Goal: Communication & Community: Answer question/provide support

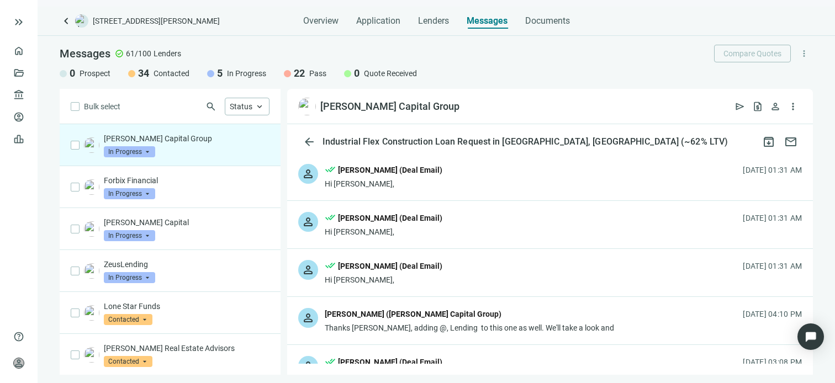
scroll to position [442, 0]
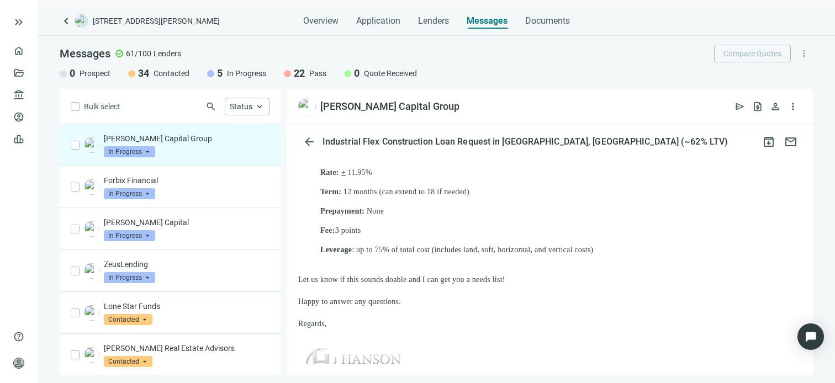
click at [144, 141] on p "[PERSON_NAME] Capital Group" at bounding box center [187, 138] width 166 height 11
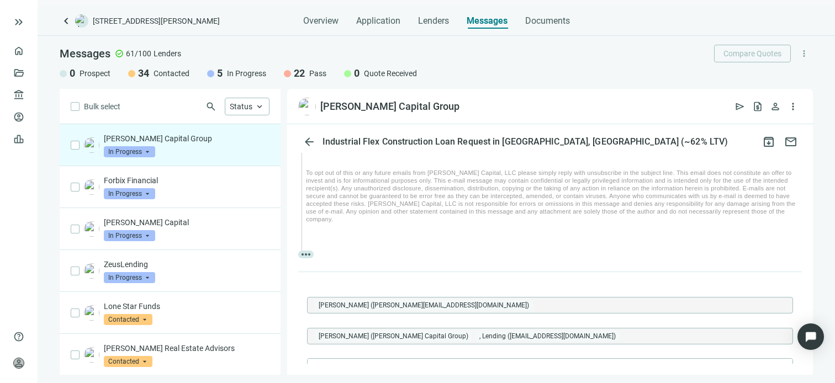
scroll to position [3868, 0]
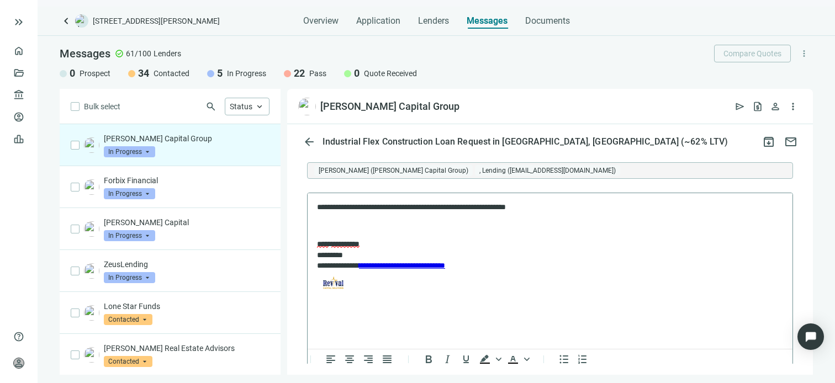
click at [581, 214] on body "**********" at bounding box center [550, 249] width 467 height 94
click at [563, 208] on p "**********" at bounding box center [544, 207] width 455 height 11
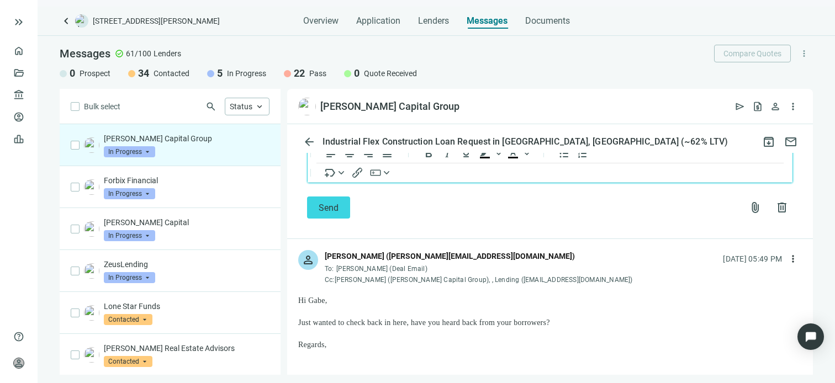
scroll to position [4089, 0]
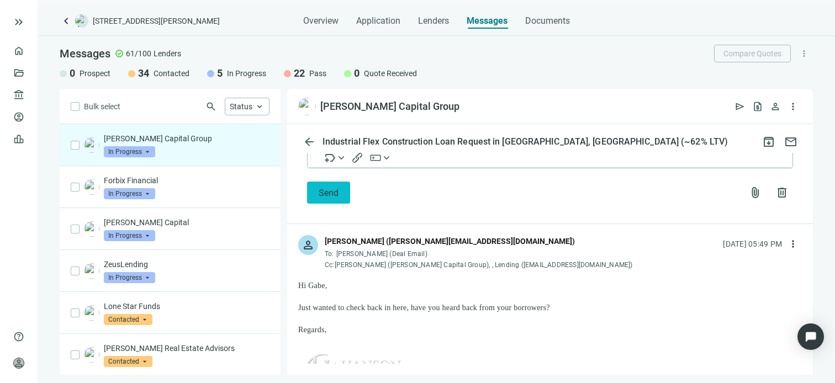
click at [327, 198] on span "Send" at bounding box center [329, 193] width 20 height 10
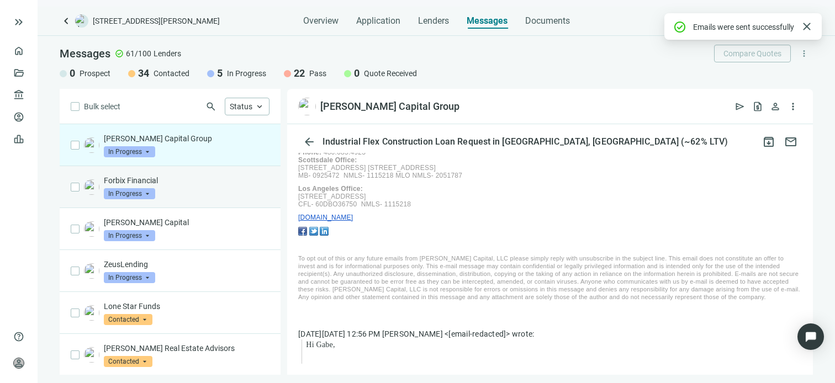
click at [165, 180] on p "Forbix Financial" at bounding box center [187, 180] width 166 height 11
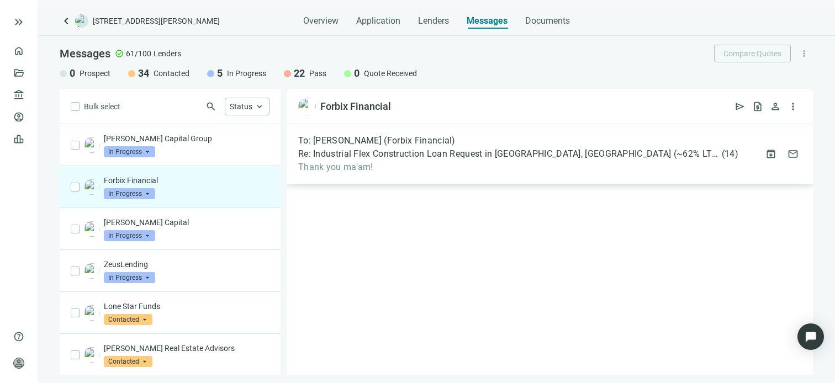
click at [492, 158] on span "Re: Industrial Flex Construction Loan Request in [GEOGRAPHIC_DATA], [GEOGRAPHIC…" at bounding box center [509, 154] width 422 height 11
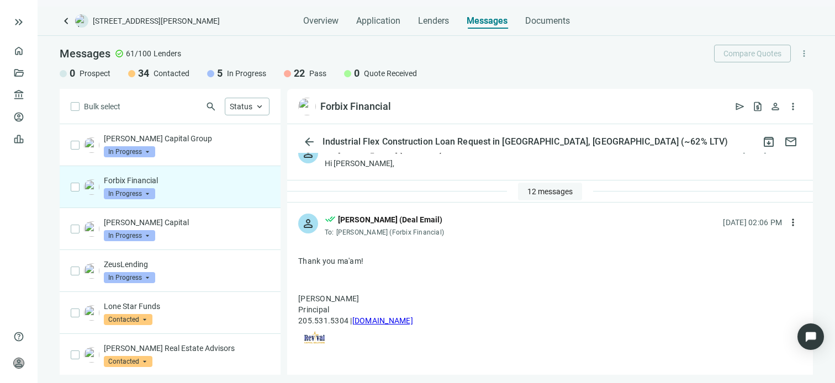
scroll to position [9, 0]
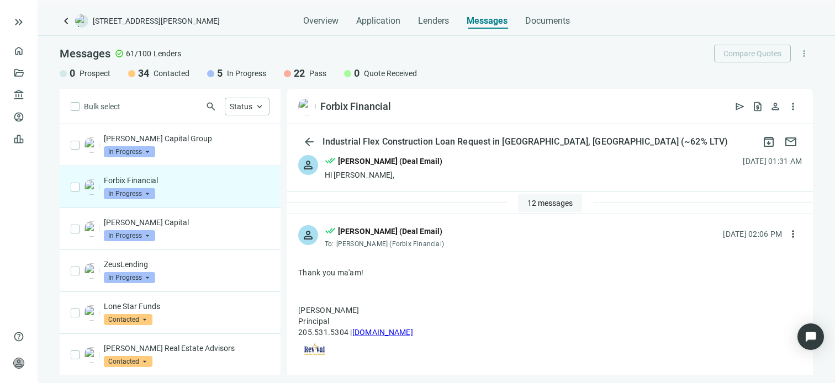
click at [539, 202] on span "12 messages" at bounding box center [550, 203] width 45 height 9
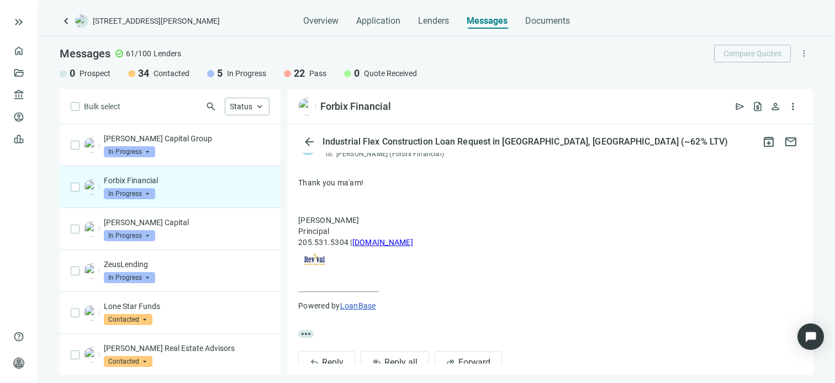
scroll to position [672, 0]
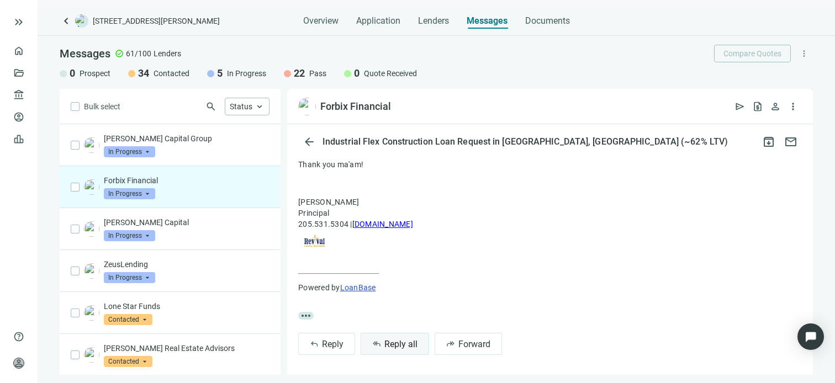
click at [406, 342] on span "Reply all" at bounding box center [401, 344] width 33 height 10
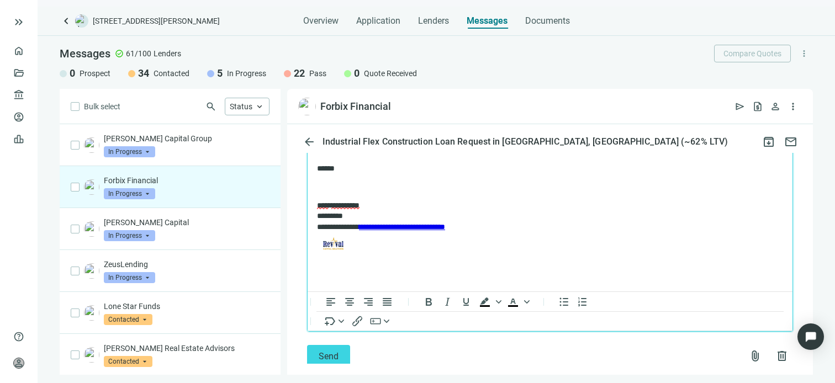
scroll to position [947, 0]
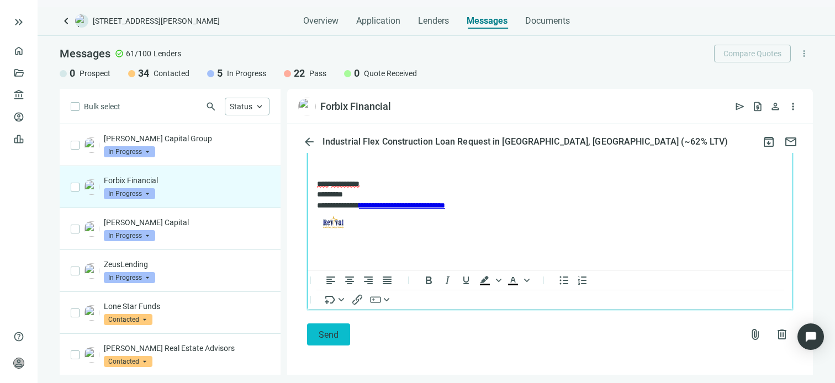
click at [334, 334] on span "Send" at bounding box center [329, 335] width 20 height 10
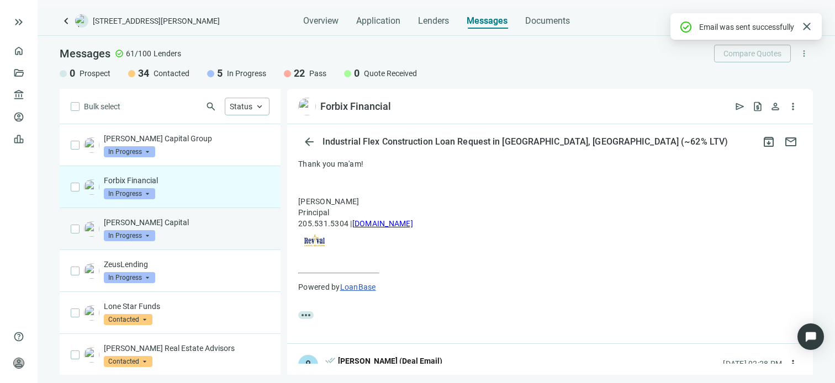
scroll to position [929, 0]
